Goal: Find specific page/section: Find specific page/section

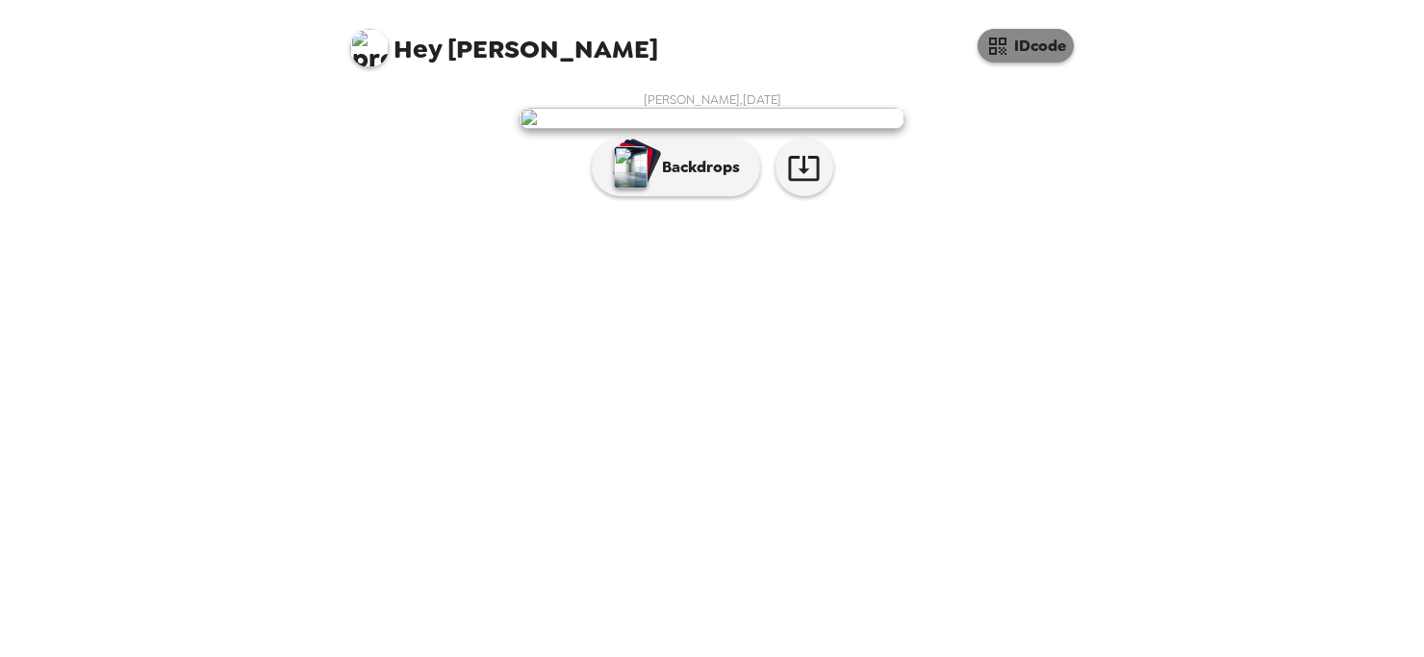
click at [1003, 59] on button "IDcode" at bounding box center [1026, 46] width 96 height 34
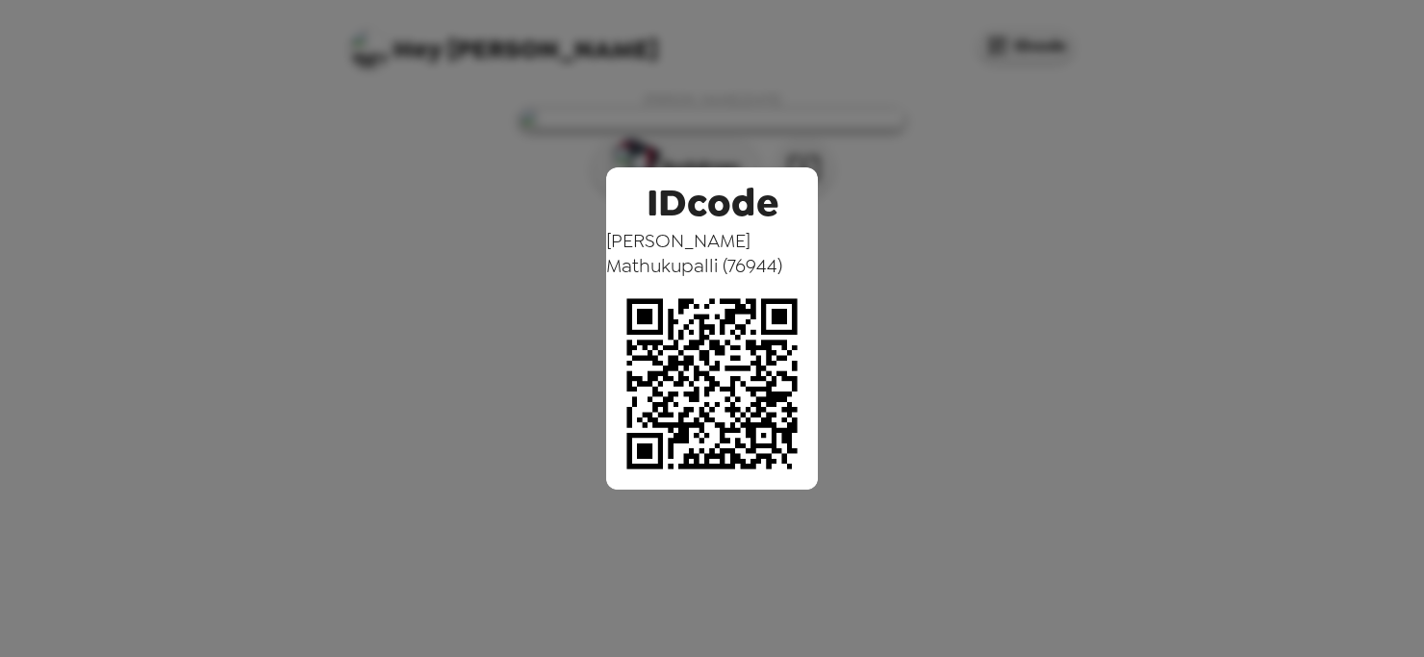
click at [1001, 41] on div "IDcode [PERSON_NAME] Mathukupalli ( 76944 )" at bounding box center [712, 328] width 1424 height 657
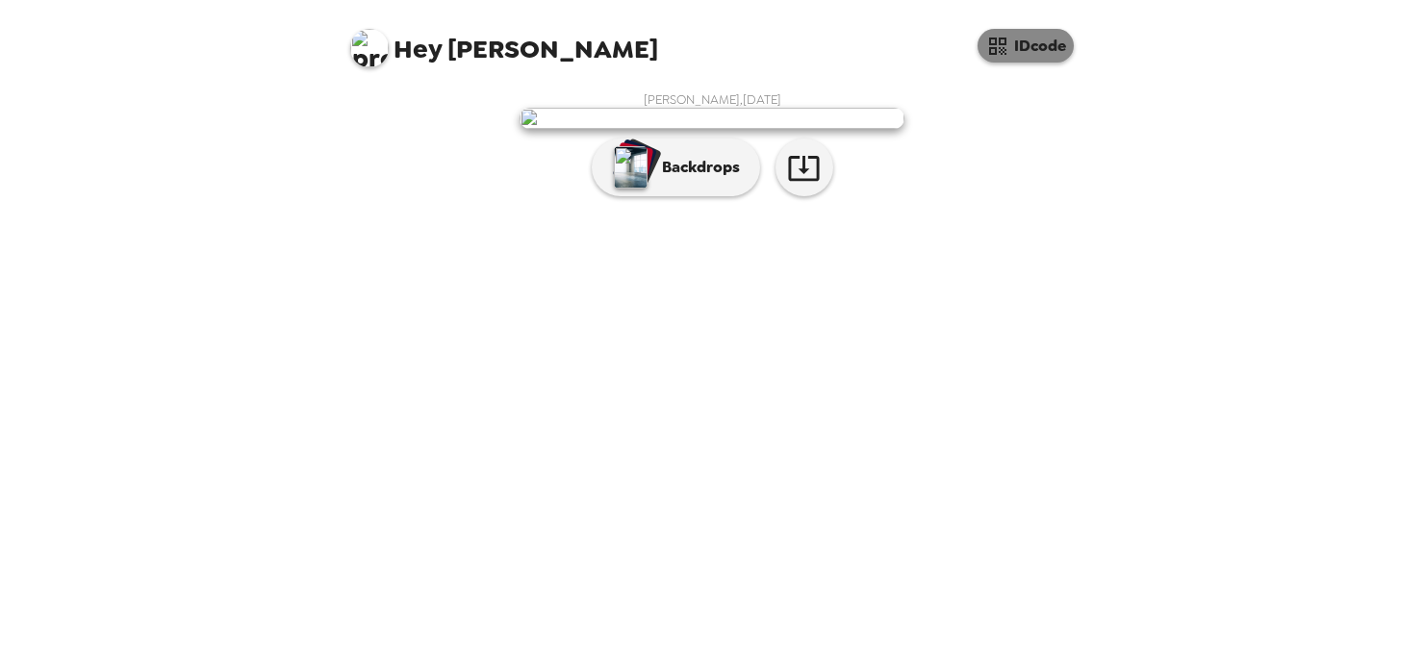
click at [1017, 37] on button "IDcode" at bounding box center [1026, 46] width 96 height 34
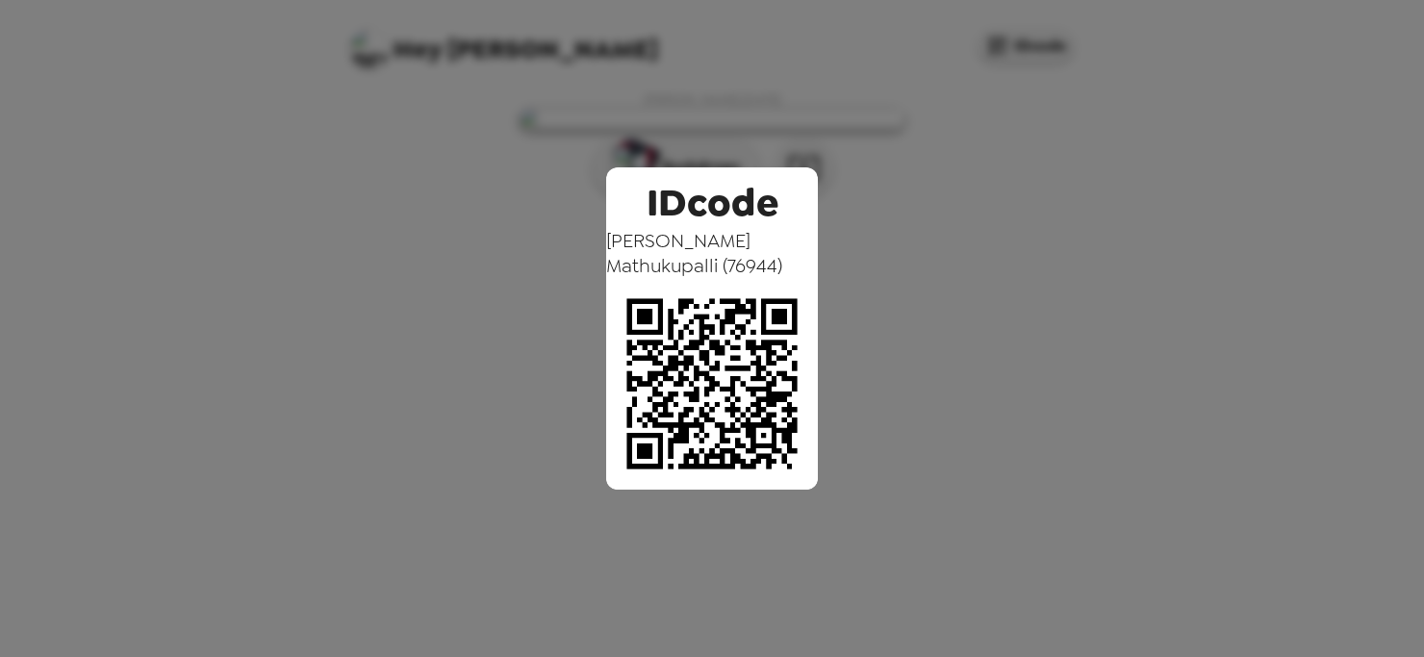
click at [663, 361] on img at bounding box center [712, 384] width 212 height 212
